Goal: Navigation & Orientation: Find specific page/section

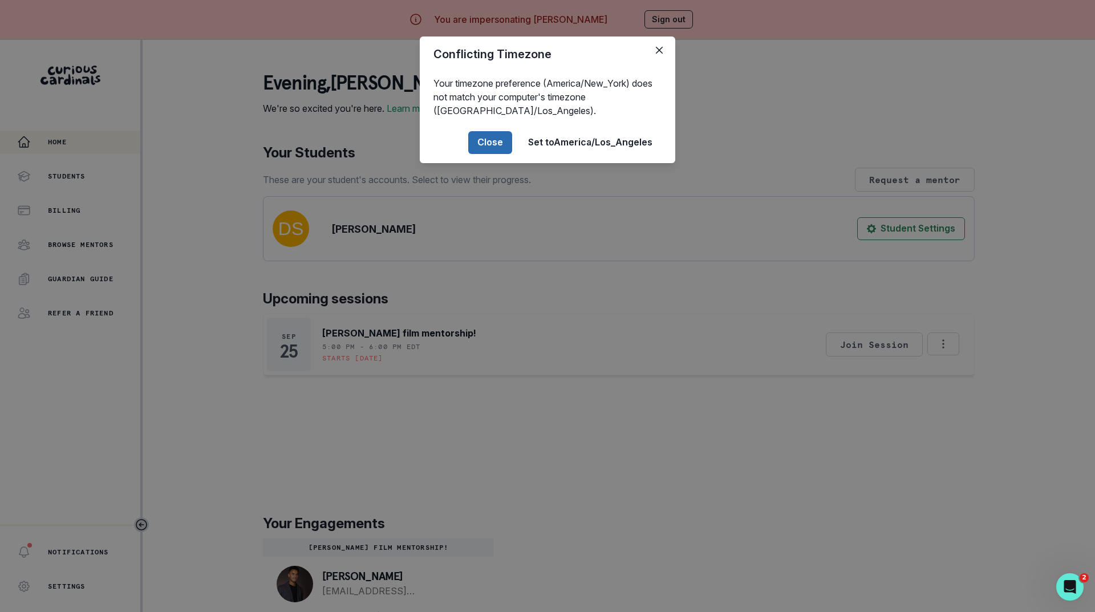
click at [480, 137] on button "Close" at bounding box center [490, 142] width 44 height 23
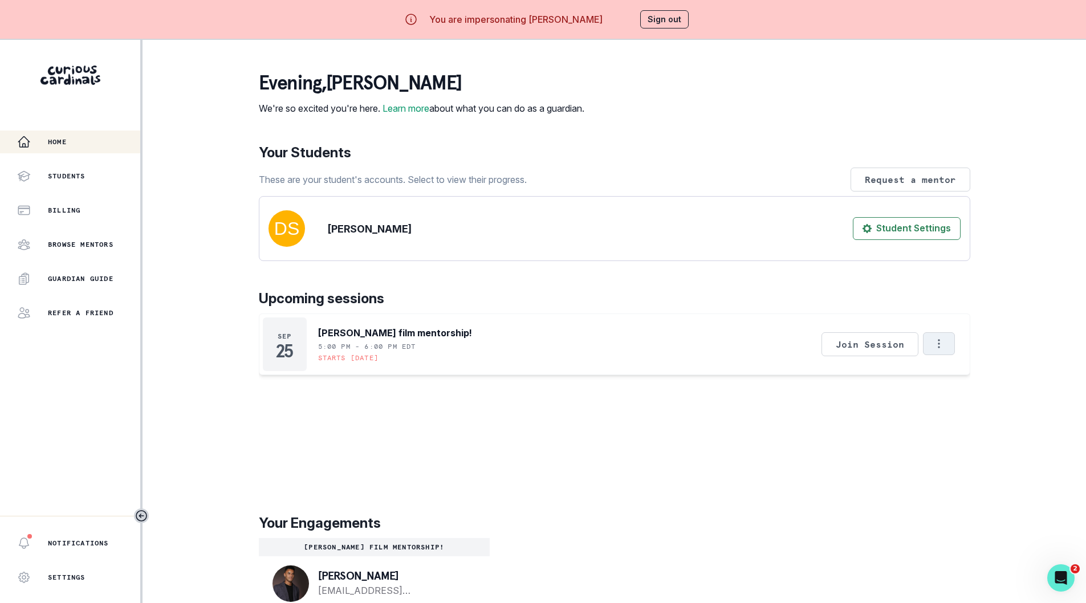
click at [933, 350] on icon "Options" at bounding box center [939, 344] width 13 height 13
click at [941, 355] on button "Options" at bounding box center [939, 343] width 32 height 23
click at [935, 350] on icon "Options" at bounding box center [939, 344] width 13 height 13
click at [736, 486] on div "[DATE] [PERSON_NAME] film mentorship! 5:00 PM - 6:00 PM EDT Starts [DATE] Join …" at bounding box center [615, 400] width 712 height 172
click at [672, 22] on button "Sign out" at bounding box center [664, 19] width 48 height 18
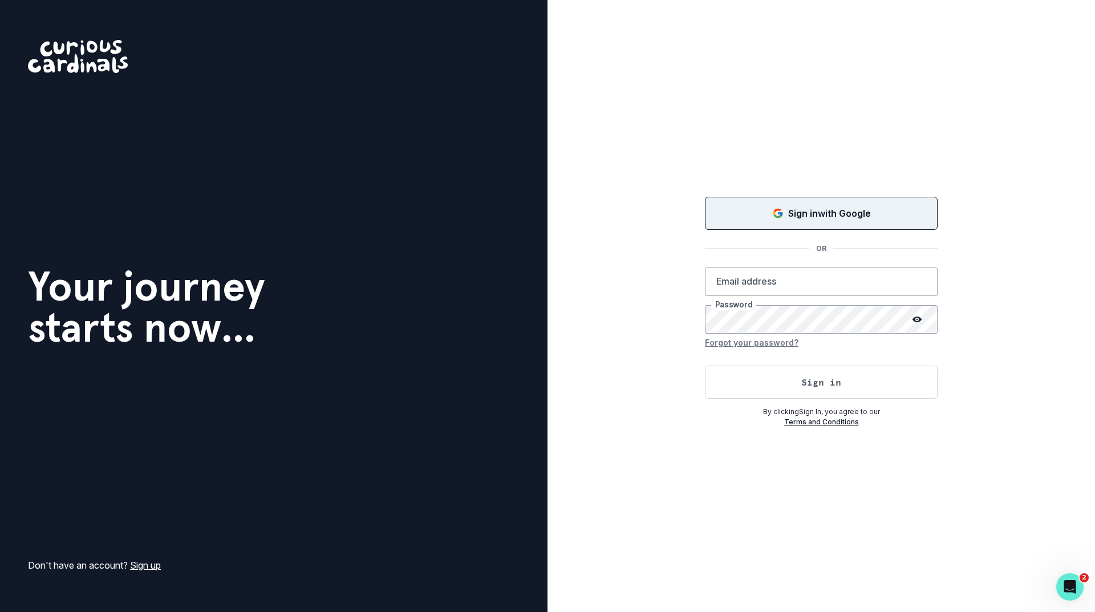
click at [780, 212] on icon "Sign in with Google (GSuite)" at bounding box center [777, 213] width 11 height 11
